Goal: Transaction & Acquisition: Subscribe to service/newsletter

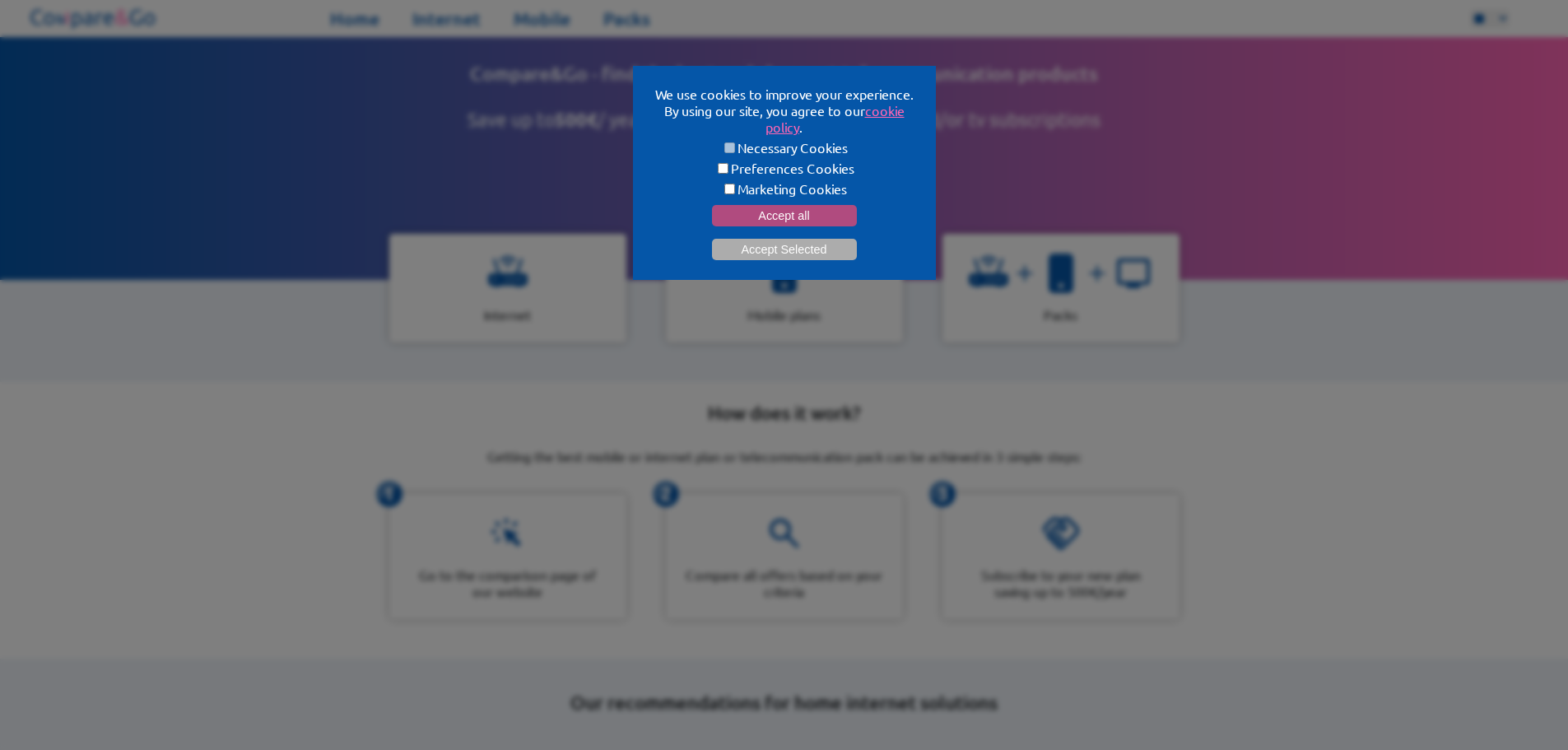
click at [753, 208] on button "Accept all" at bounding box center [784, 216] width 145 height 22
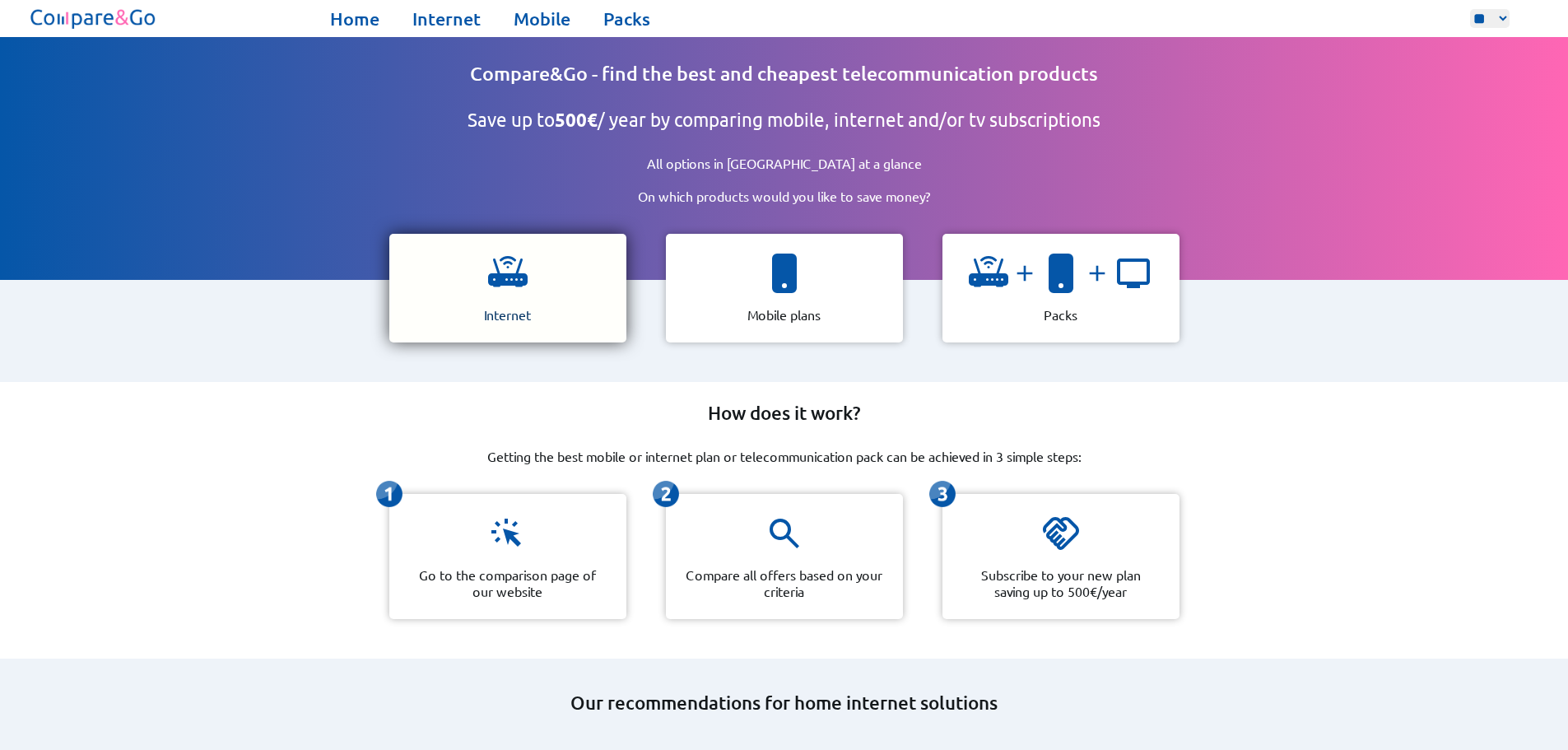
click at [504, 292] on div "Internet" at bounding box center [508, 288] width 237 height 109
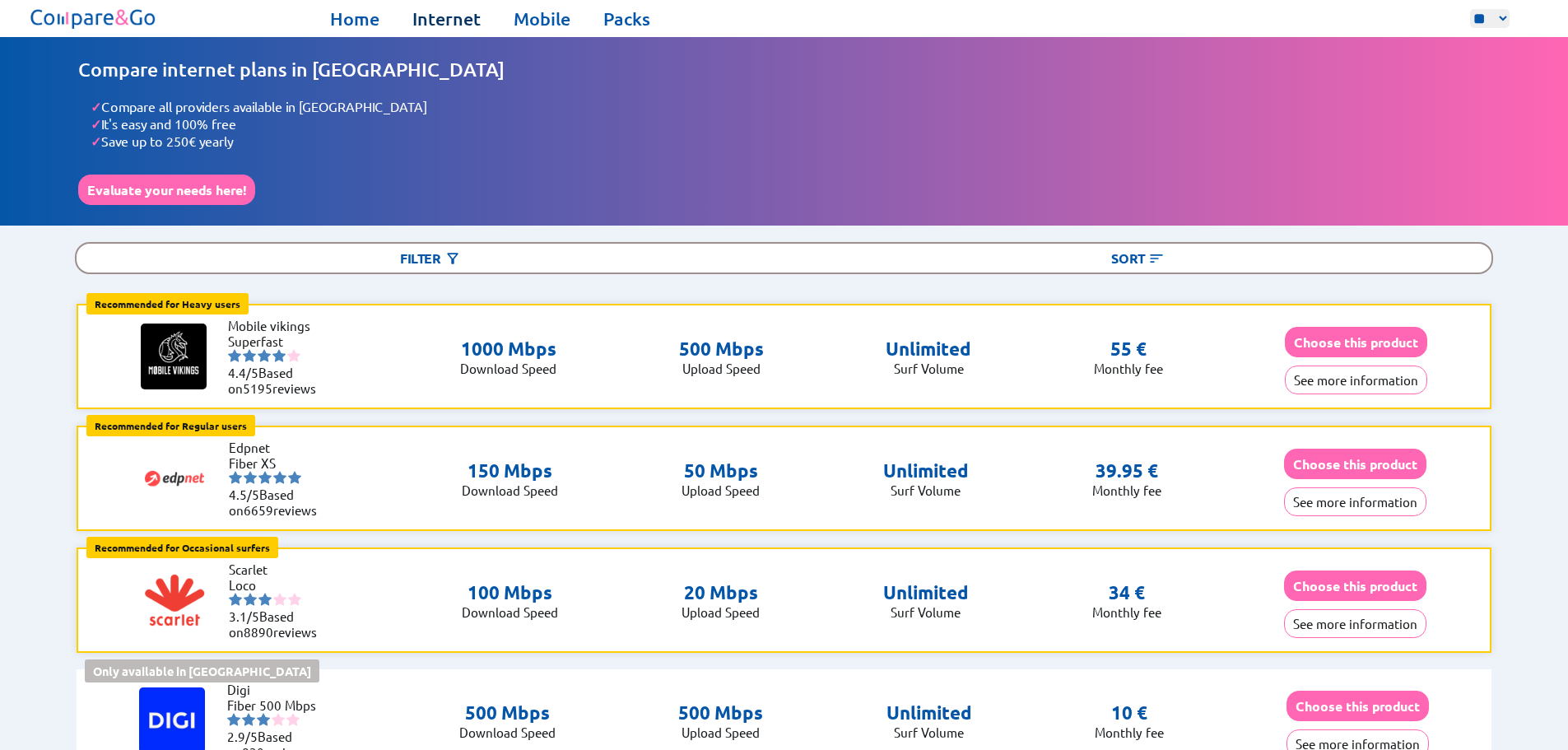
click at [458, 20] on link "Internet" at bounding box center [446, 19] width 68 height 23
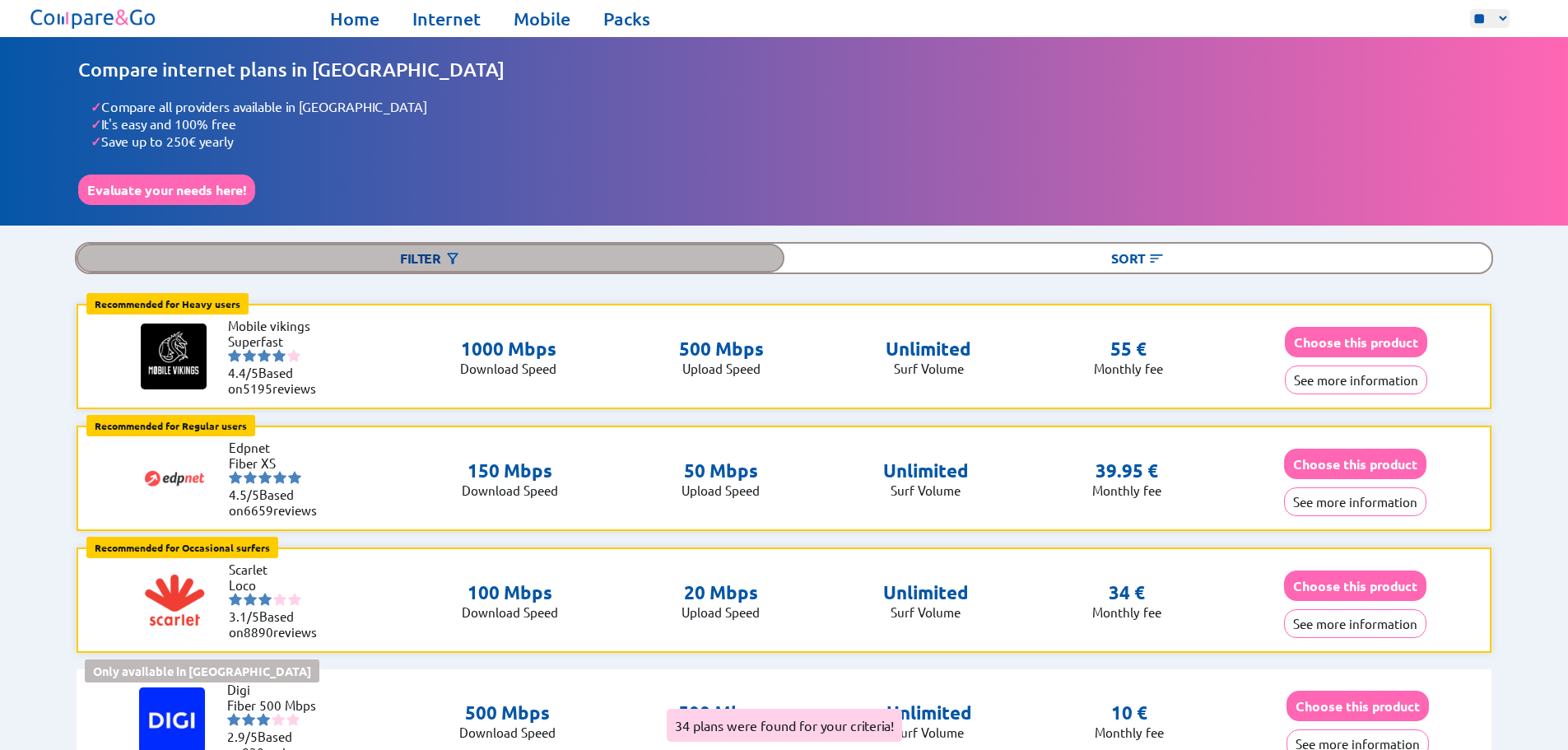
click at [444, 249] on div "Filter" at bounding box center [430, 258] width 708 height 29
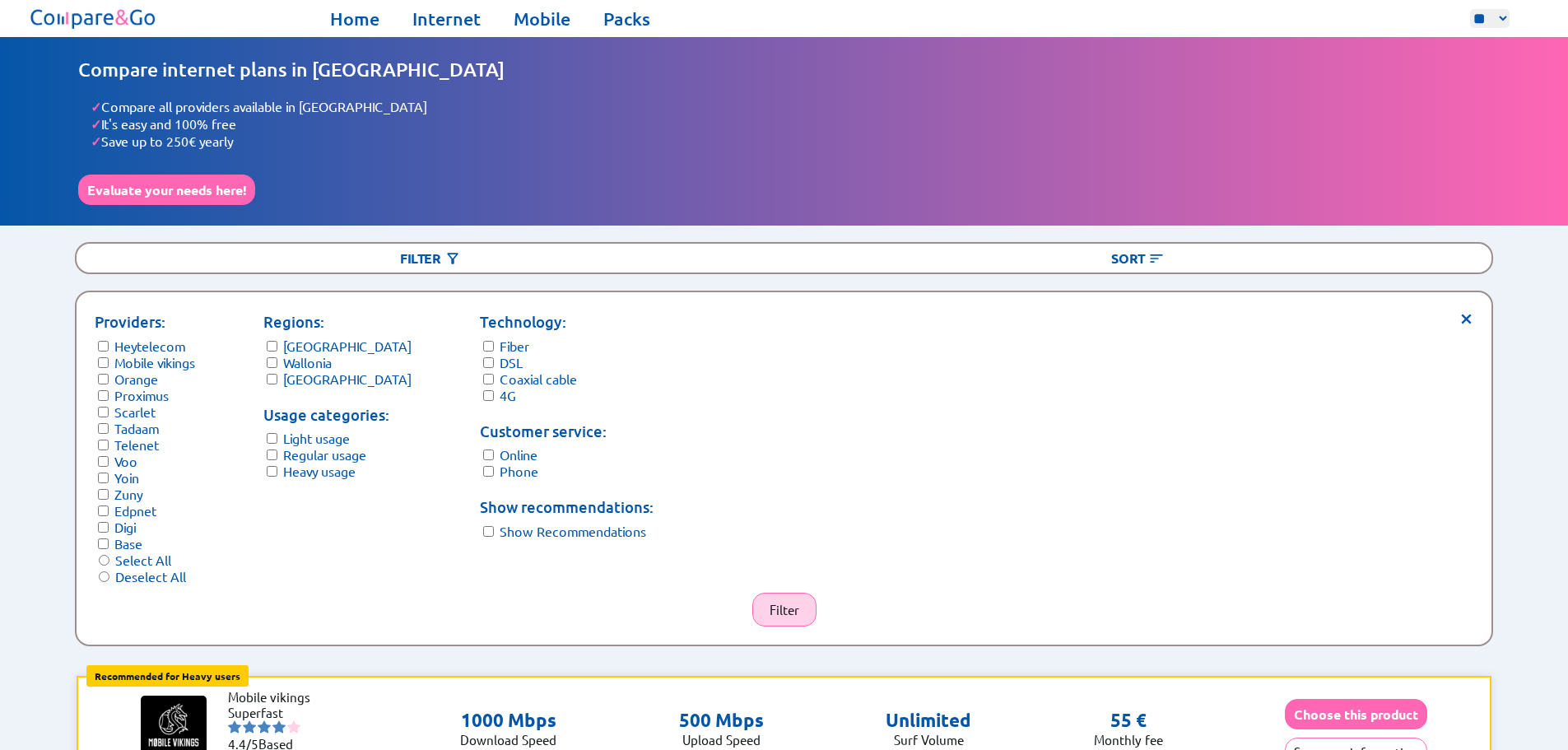
click at [791, 598] on button "Filter" at bounding box center [784, 610] width 64 height 34
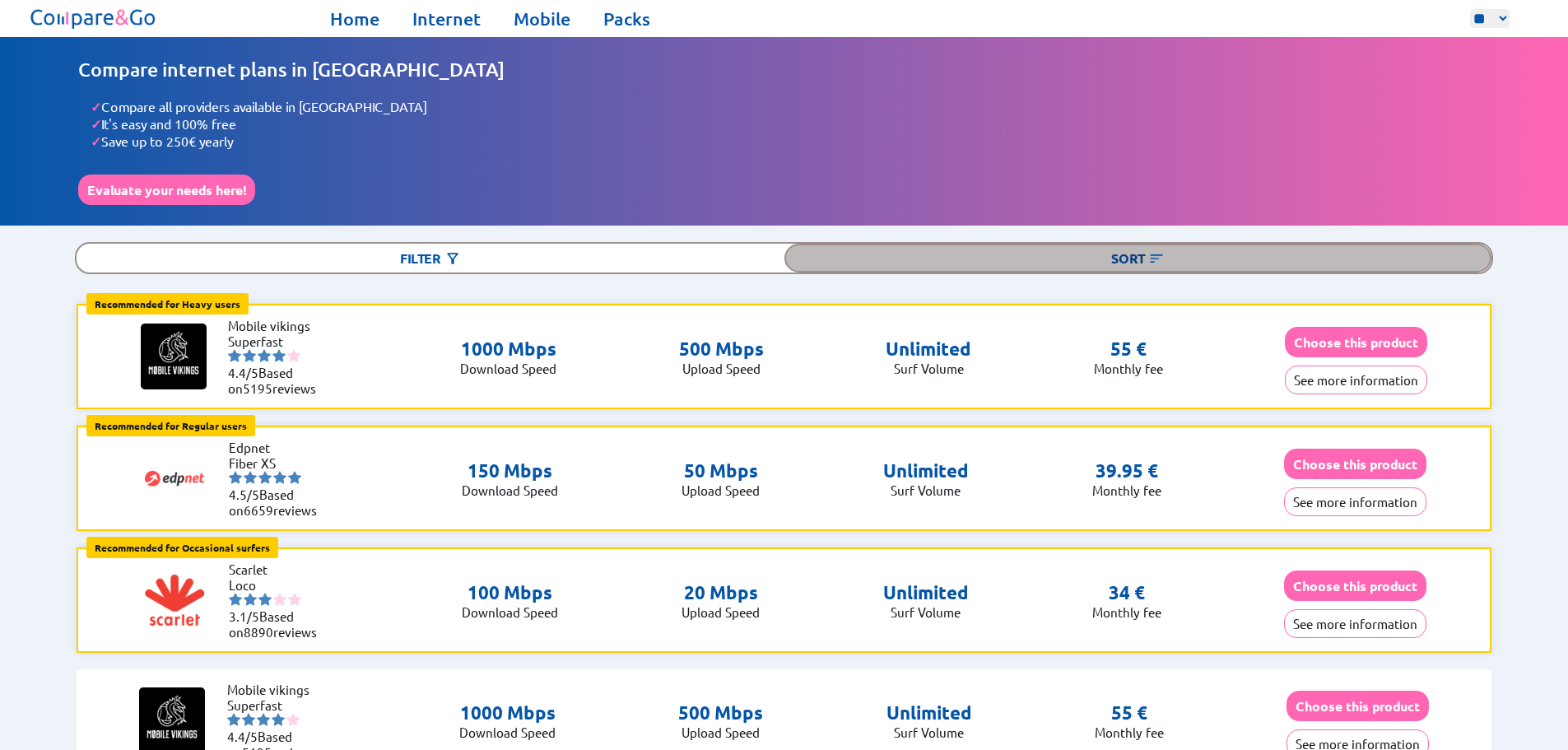
click at [1128, 256] on div "Sort" at bounding box center [1138, 258] width 708 height 29
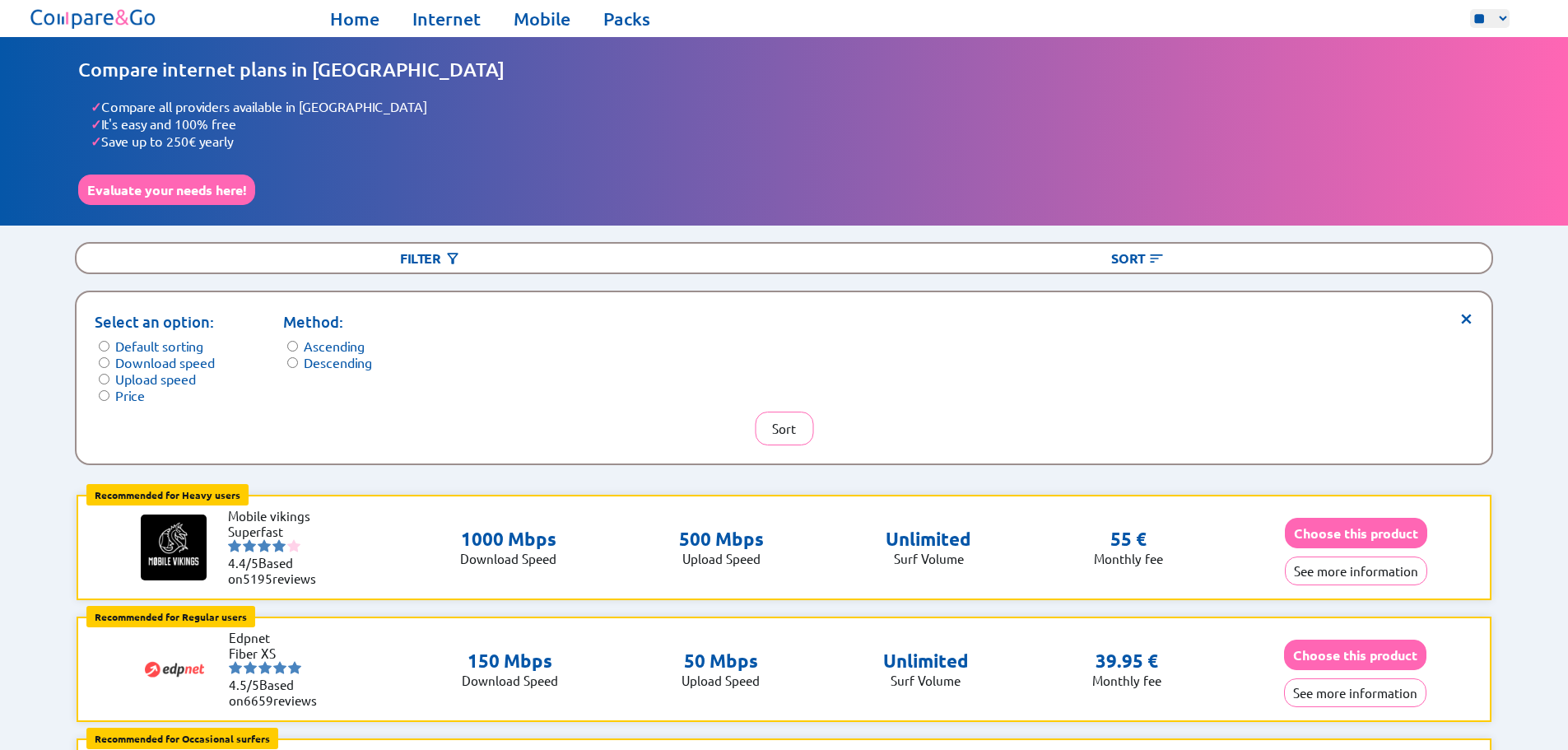
click at [129, 388] on label "Price" at bounding box center [130, 395] width 30 height 17
click at [779, 415] on button "Sort" at bounding box center [784, 428] width 58 height 34
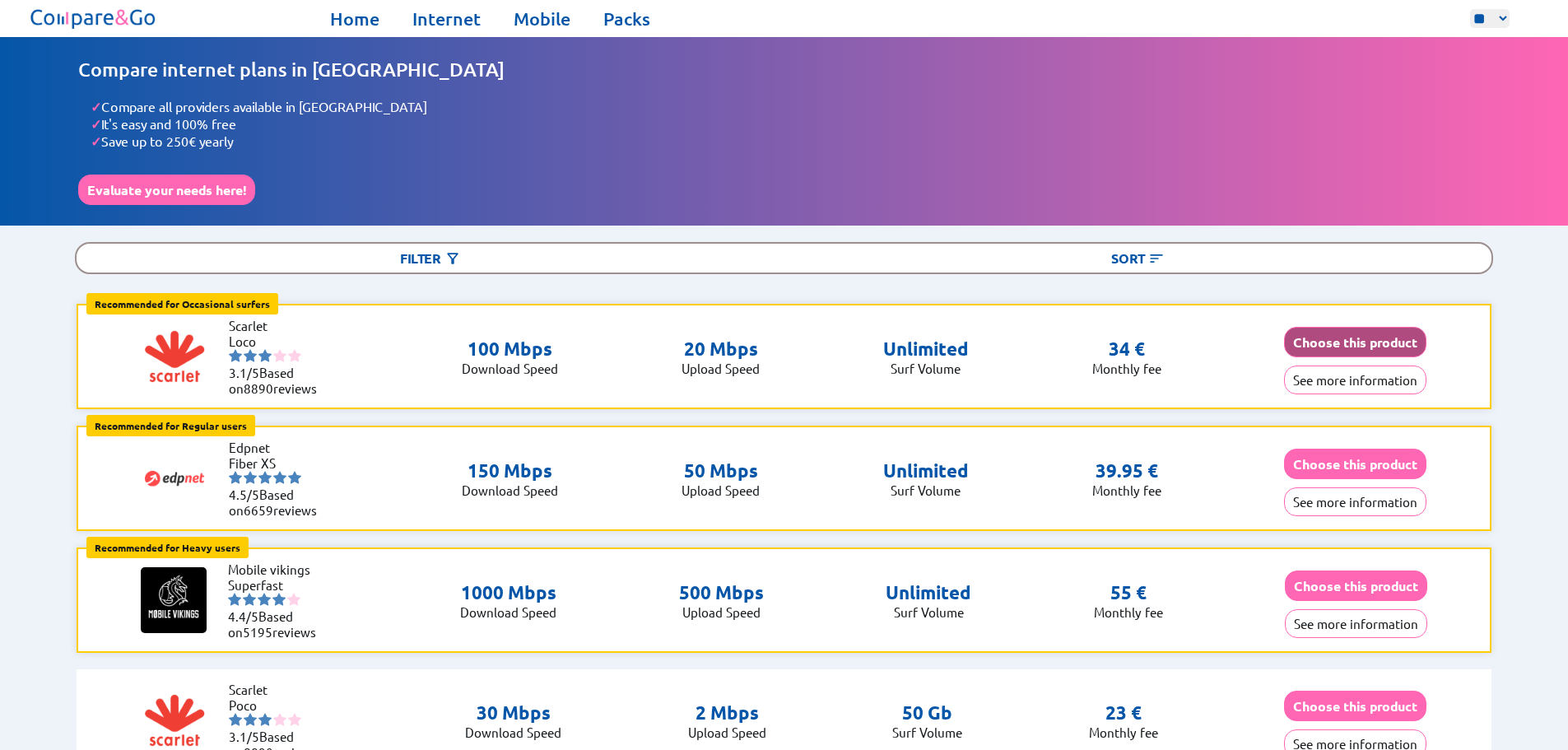
click at [1336, 345] on button "Choose this product" at bounding box center [1355, 341] width 142 height 31
